Goal: Transaction & Acquisition: Obtain resource

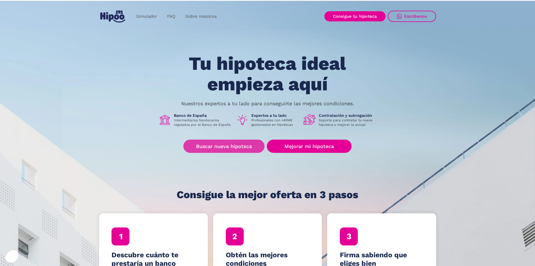
click at [232, 146] on link "Buscar nueva hipoteca" at bounding box center [224, 145] width 81 height 13
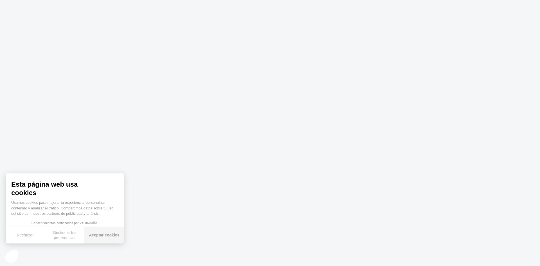
click at [105, 238] on button "Aceptar cookies" at bounding box center [103, 235] width 39 height 17
